Goal: Book appointment/travel/reservation

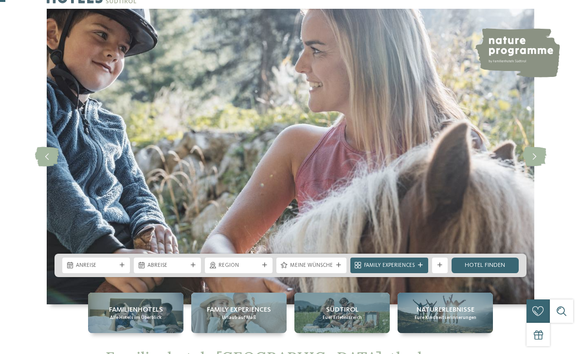
click at [106, 269] on span "Anreise" at bounding box center [96, 266] width 40 height 8
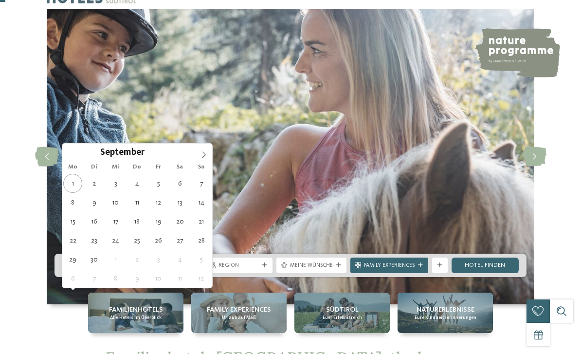
type div "[DATE]"
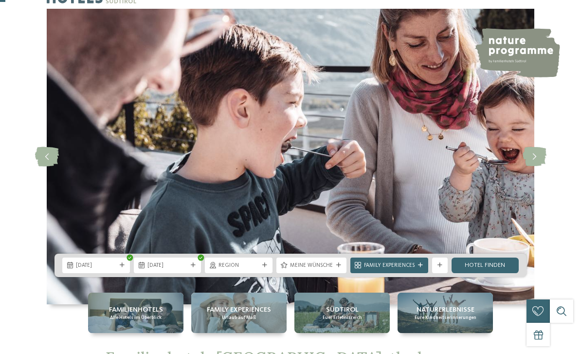
click at [321, 269] on span "Meine Wünsche" at bounding box center [311, 266] width 43 height 8
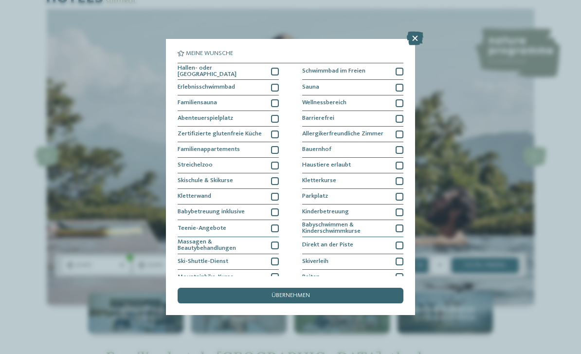
click at [412, 42] on icon at bounding box center [415, 39] width 17 height 14
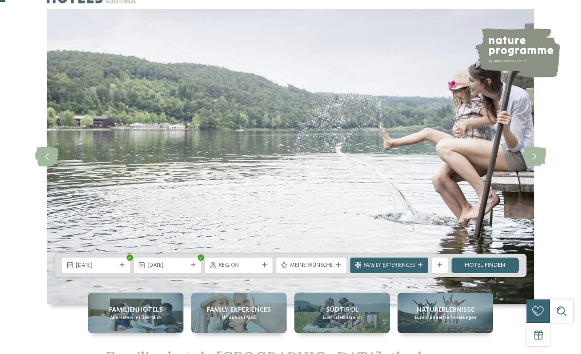
click at [481, 273] on link "Hotel finden" at bounding box center [485, 265] width 68 height 16
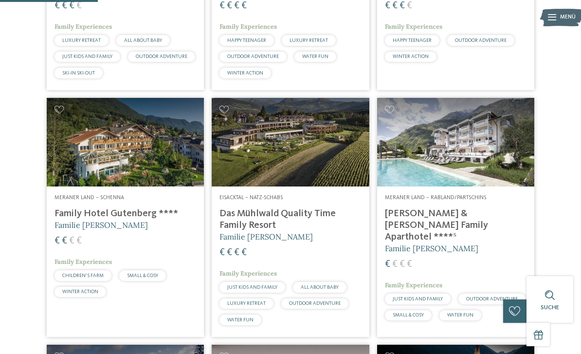
scroll to position [416, 0]
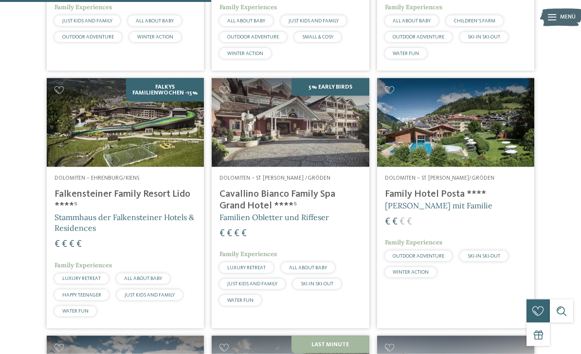
scroll to position [952, 0]
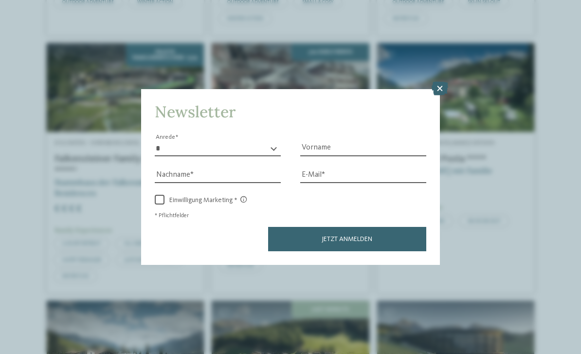
click at [442, 82] on icon at bounding box center [439, 89] width 17 height 14
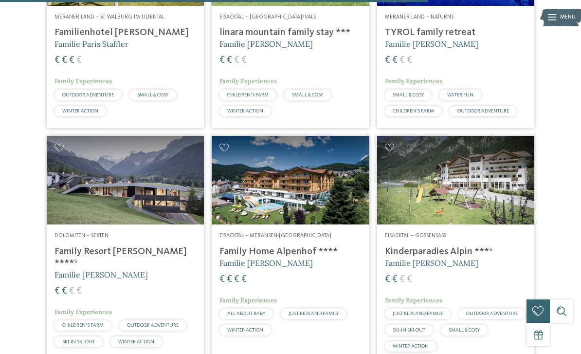
scroll to position [1820, 0]
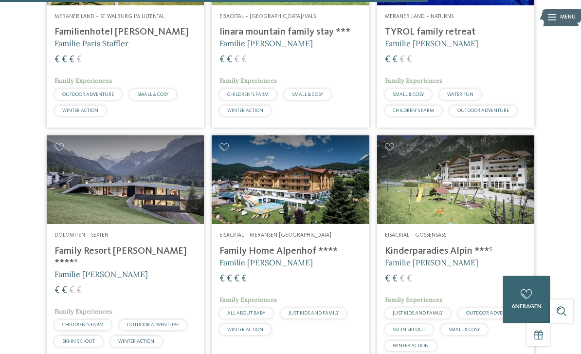
click at [142, 173] on img at bounding box center [125, 179] width 157 height 89
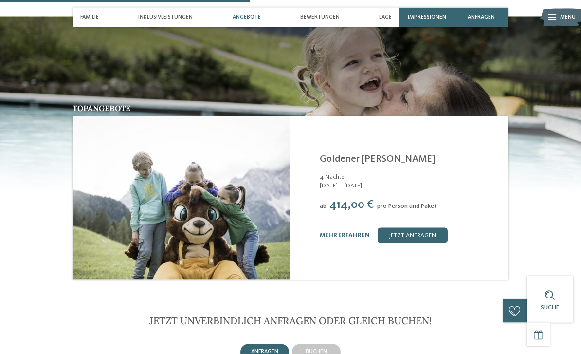
scroll to position [1042, 0]
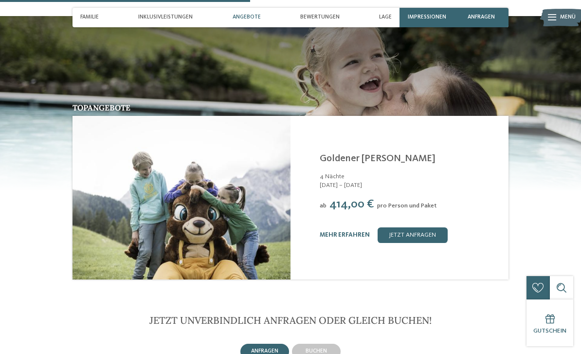
click at [575, 270] on div "zurück zur Hotelübersicht ab" at bounding box center [290, 190] width 581 height 2387
click at [576, 219] on section "Topangebote /" at bounding box center [290, 149] width 581 height 267
click at [549, 207] on div "Topangebote Family Resort Rainer ****S Sexten - Dolomiten /" at bounding box center [290, 193] width 529 height 179
click at [322, 348] on span "buchen" at bounding box center [315, 351] width 21 height 6
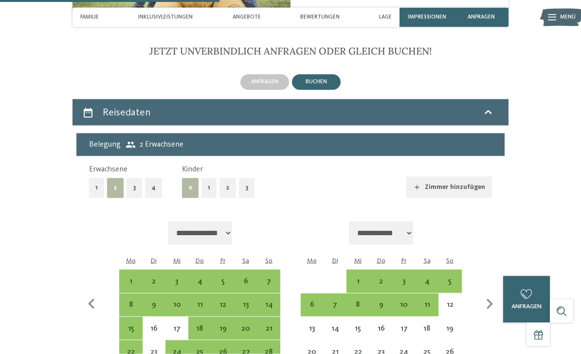
scroll to position [1312, 0]
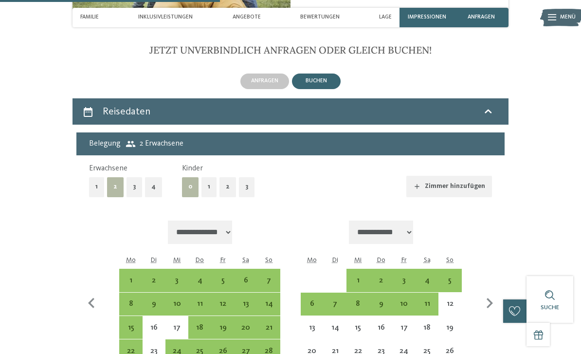
click at [210, 177] on button "1" at bounding box center [208, 187] width 15 height 20
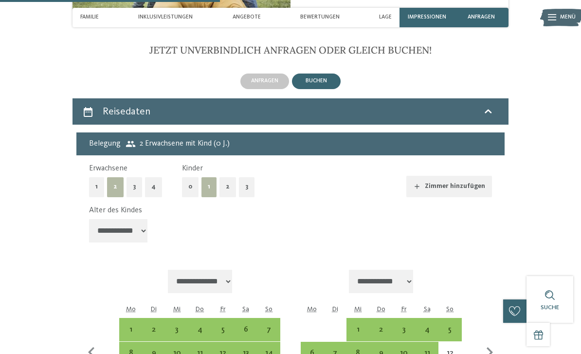
click at [204, 325] on div "4" at bounding box center [199, 335] width 21 height 21
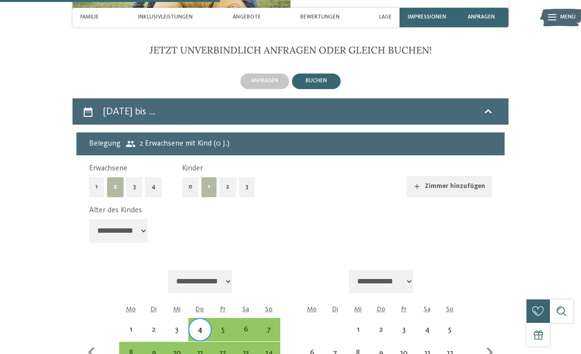
click at [228, 349] on div "12" at bounding box center [223, 359] width 21 height 21
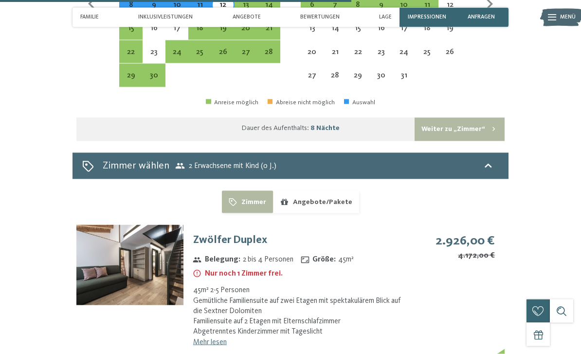
scroll to position [1665, 0]
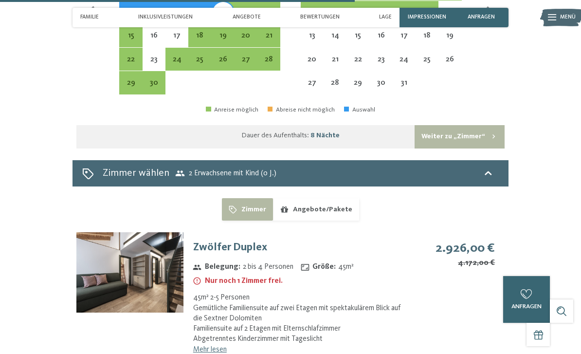
scroll to position [1656, 0]
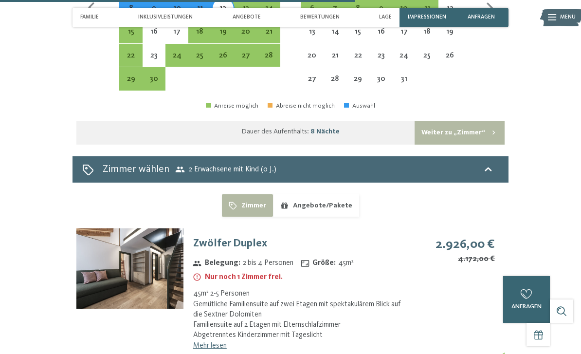
click at [416, 236] on div "2.926,00 € 4.172,00 € − 30 %" at bounding box center [454, 250] width 80 height 28
click at [117, 228] on img at bounding box center [129, 268] width 107 height 80
click at [495, 228] on div "2.926,00 € 4.172,00 € − 30 %" at bounding box center [456, 261] width 96 height 67
click at [101, 228] on img at bounding box center [129, 268] width 107 height 80
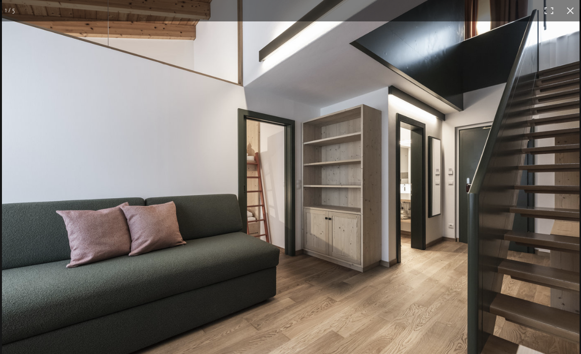
click at [528, 81] on img at bounding box center [290, 192] width 577 height 385
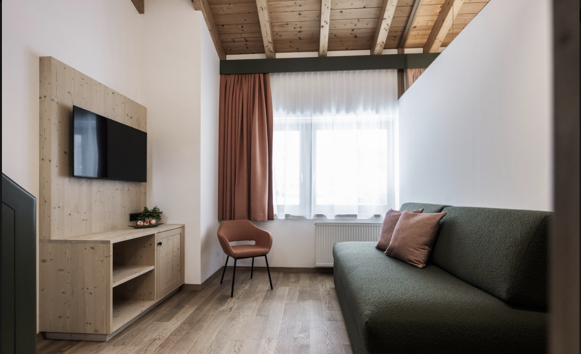
click at [544, 150] on img at bounding box center [290, 192] width 577 height 385
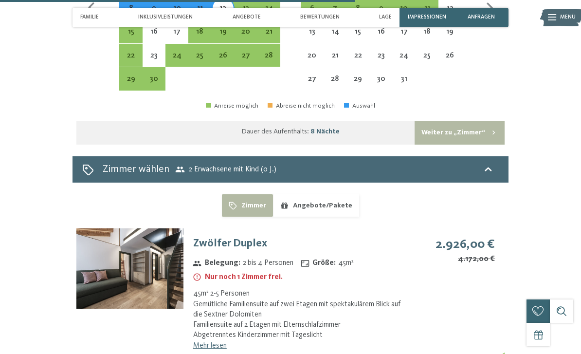
click at [558, 7] on img at bounding box center [561, 17] width 43 height 21
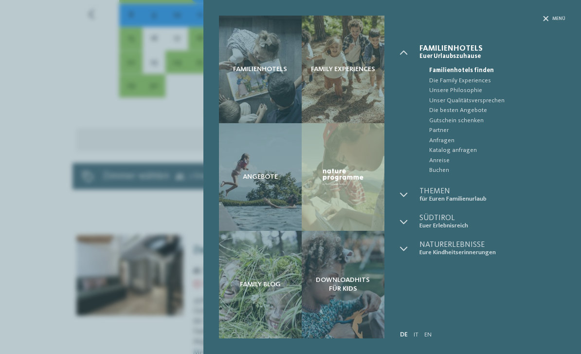
scroll to position [1646, 0]
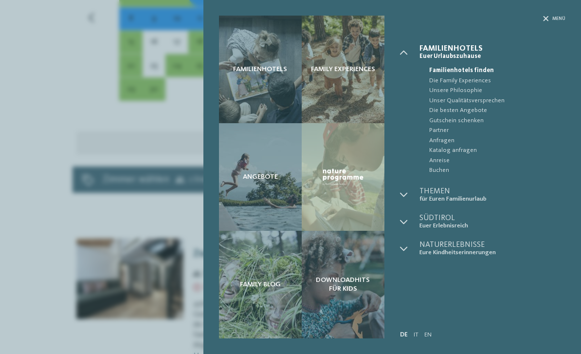
click at [52, 223] on div "Familienhotels Family Experiences Angebote" at bounding box center [290, 177] width 581 height 354
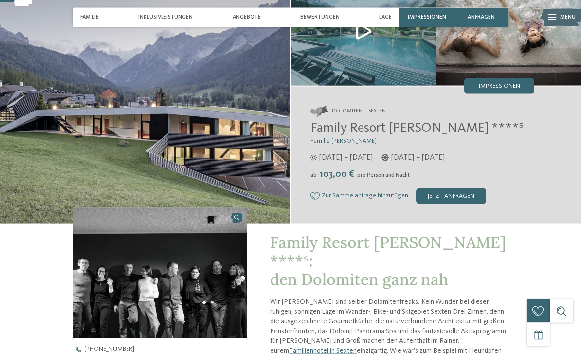
scroll to position [0, 0]
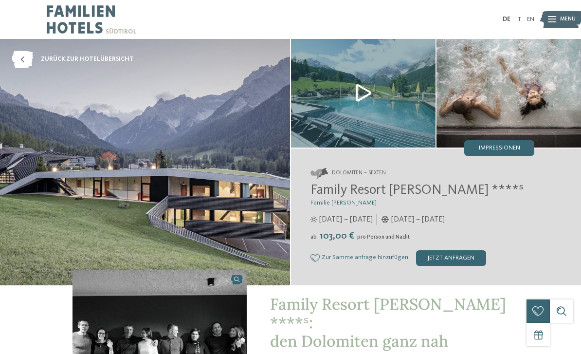
click at [96, 193] on img at bounding box center [145, 162] width 290 height 246
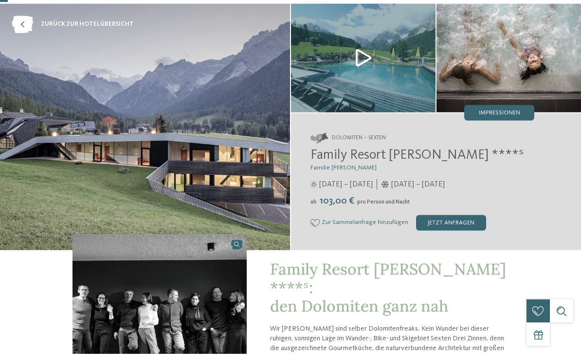
scroll to position [34, 0]
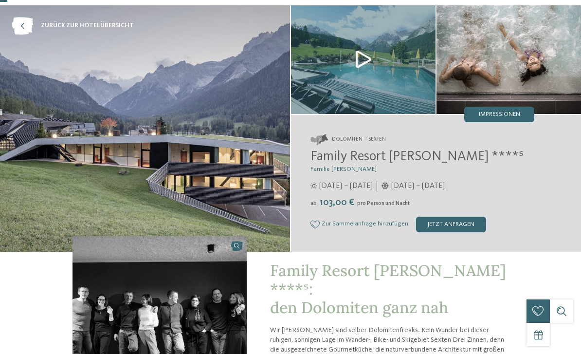
click at [158, 198] on img at bounding box center [145, 128] width 290 height 246
click at [356, 62] on img at bounding box center [363, 59] width 144 height 108
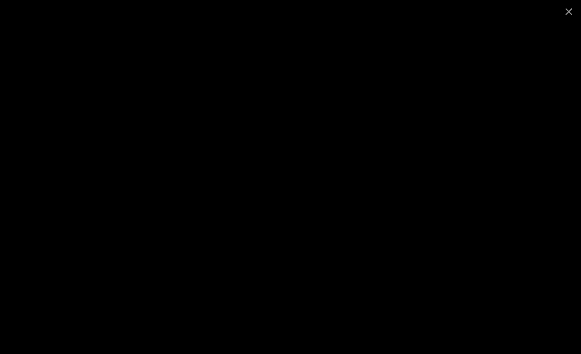
scroll to position [0, 0]
click at [576, 17] on span at bounding box center [568, 11] width 24 height 23
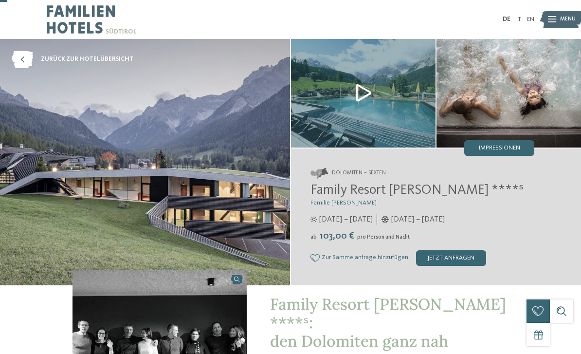
scroll to position [34, 0]
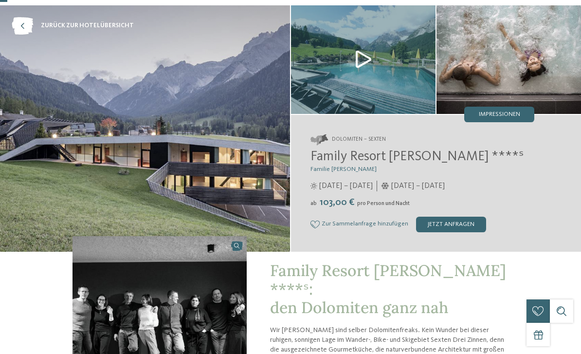
click at [569, 16] on img at bounding box center [508, 59] width 144 height 108
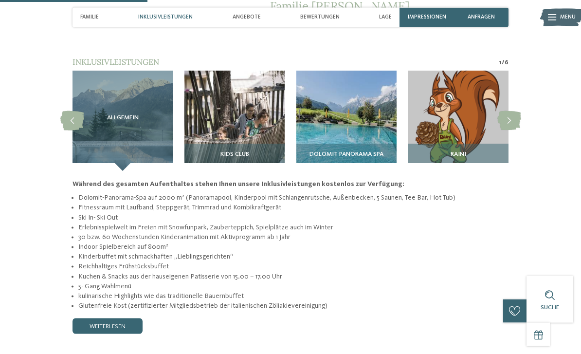
scroll to position [693, 0]
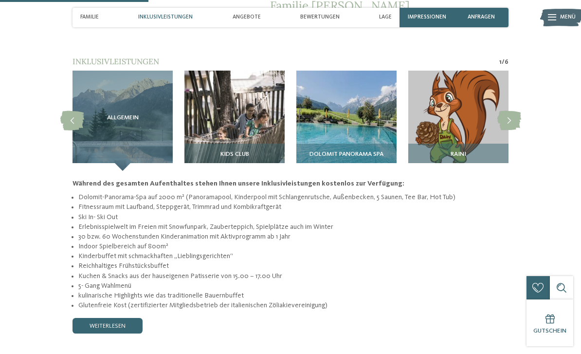
click at [114, 318] on link "weiterlesen" at bounding box center [107, 326] width 70 height 16
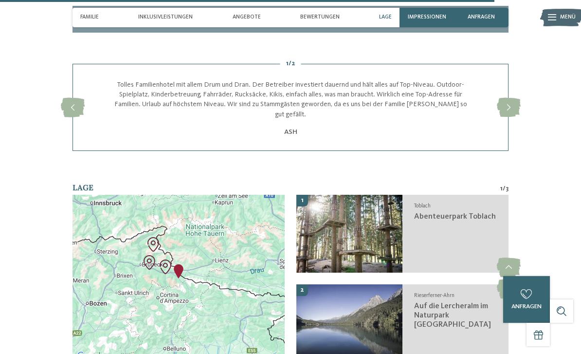
scroll to position [2324, 0]
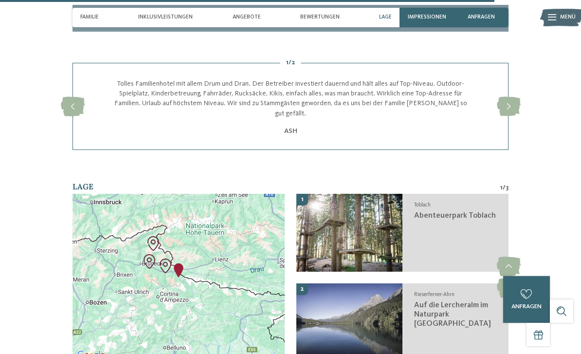
click at [228, 256] on div at bounding box center [178, 277] width 212 height 167
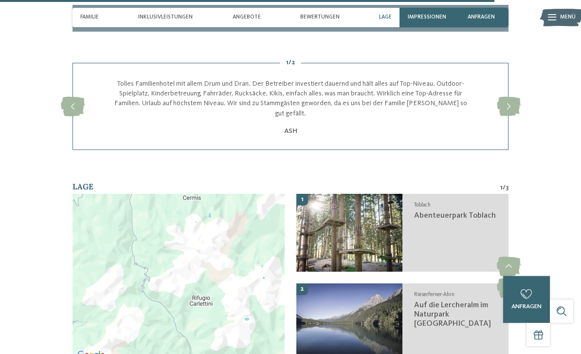
click at [227, 253] on div at bounding box center [178, 277] width 212 height 167
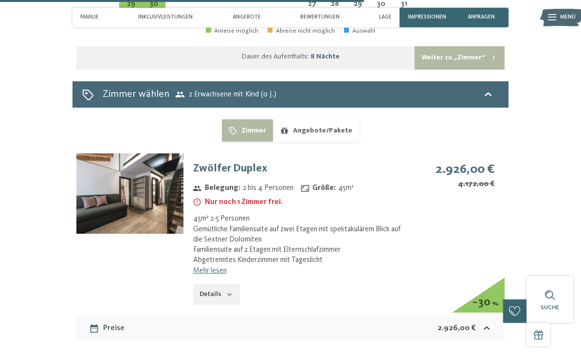
scroll to position [1729, 0]
